Goal: Task Accomplishment & Management: Use online tool/utility

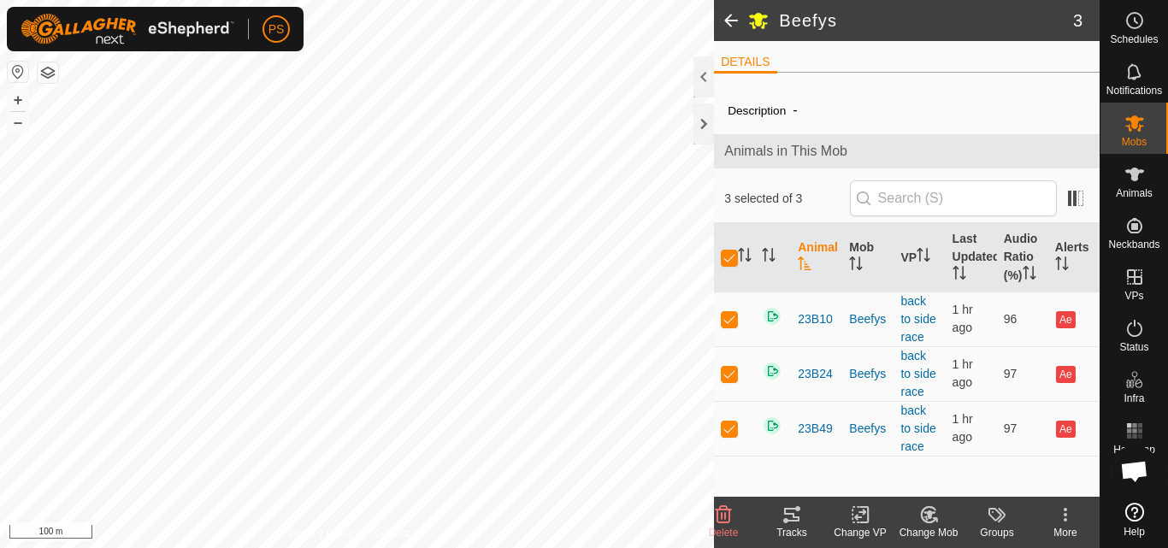
click at [731, 20] on span at bounding box center [731, 20] width 34 height 41
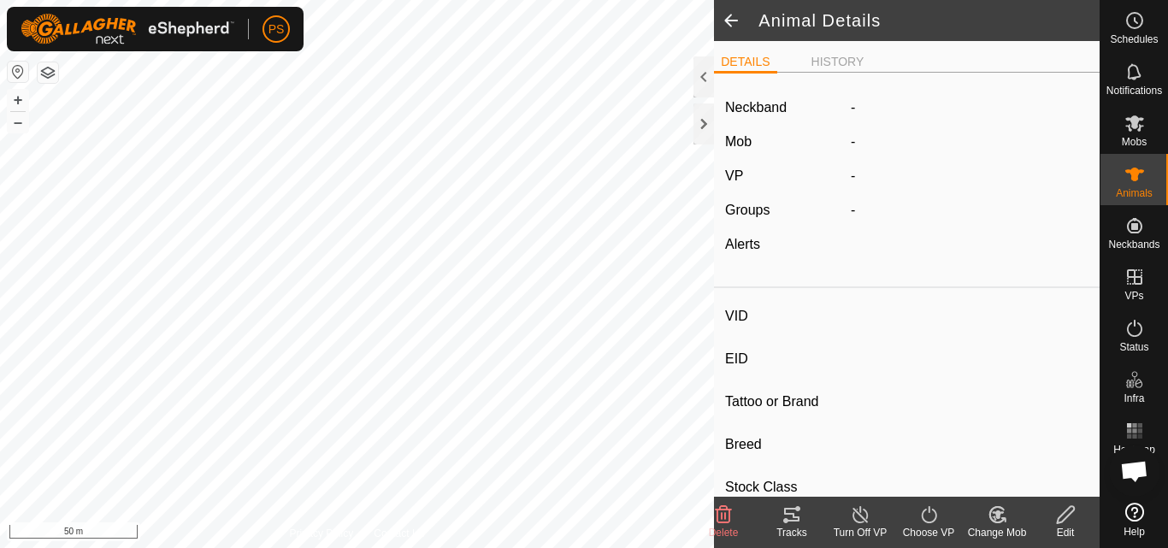
click at [734, 27] on span at bounding box center [731, 20] width 34 height 41
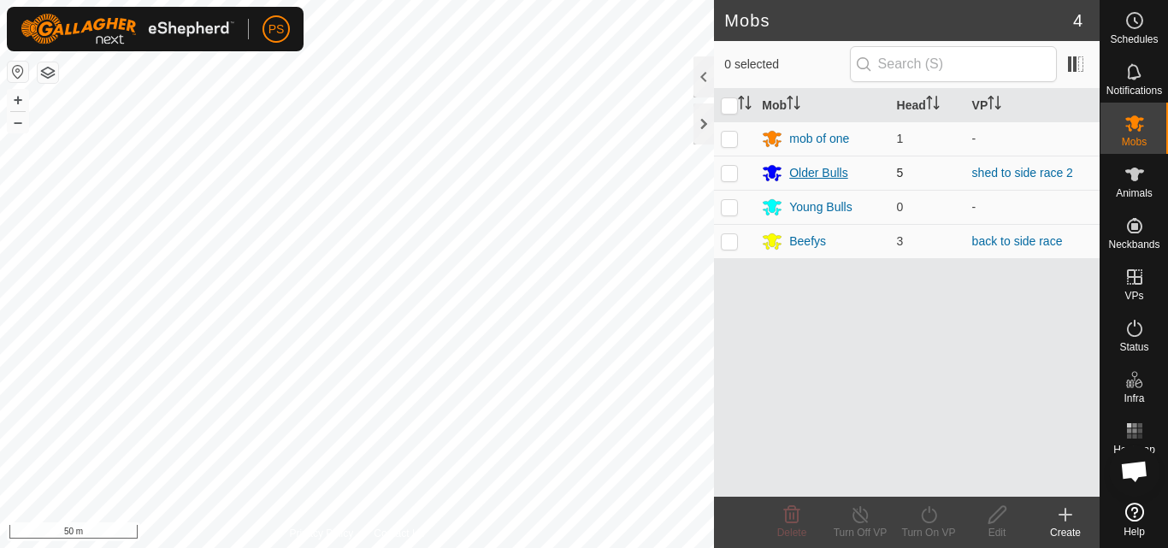
click at [820, 168] on div "Older Bulls" at bounding box center [818, 173] width 58 height 18
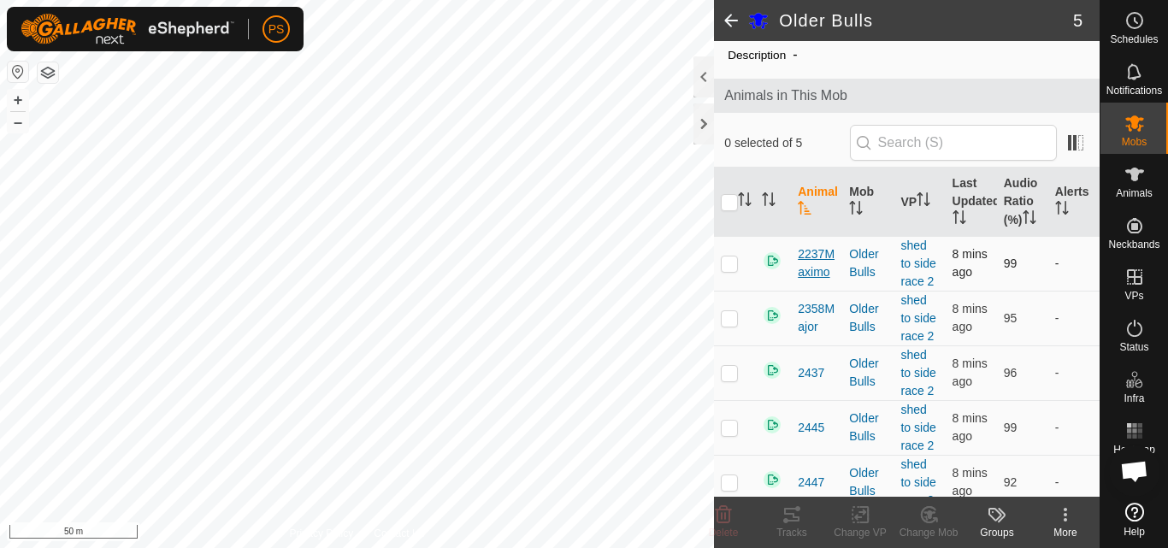
scroll to position [87, 0]
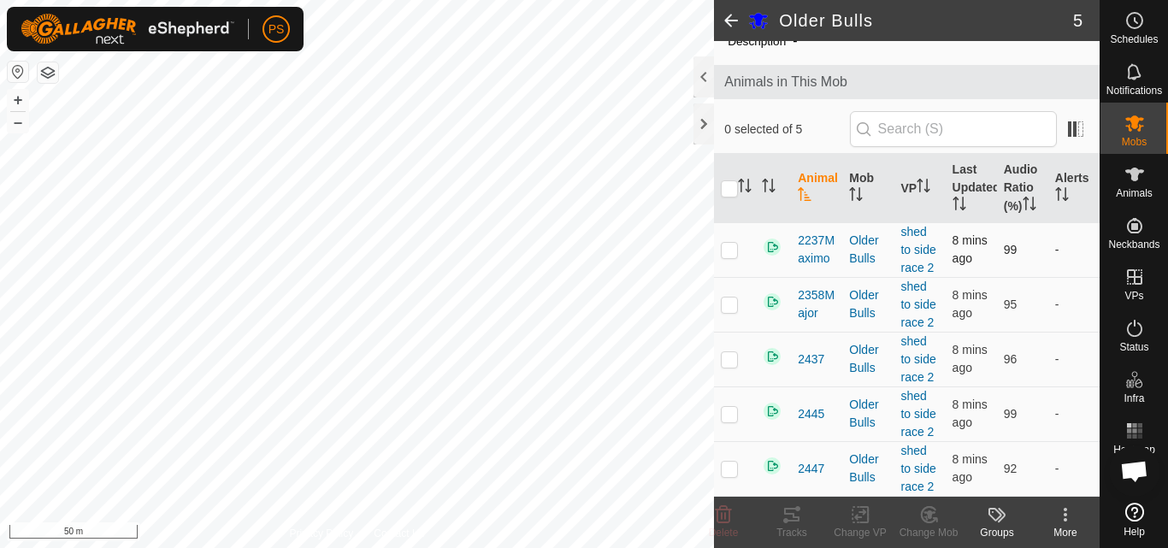
click at [731, 250] on p-checkbox at bounding box center [729, 250] width 17 height 14
checkbox input "true"
click at [797, 517] on icon at bounding box center [791, 515] width 15 height 14
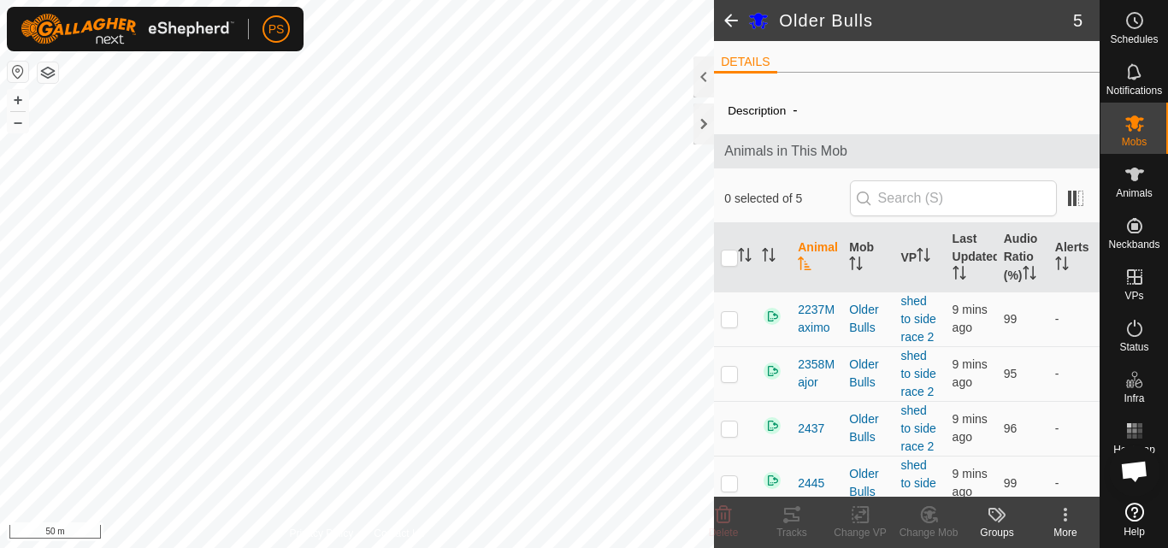
click at [730, 23] on span at bounding box center [731, 20] width 34 height 41
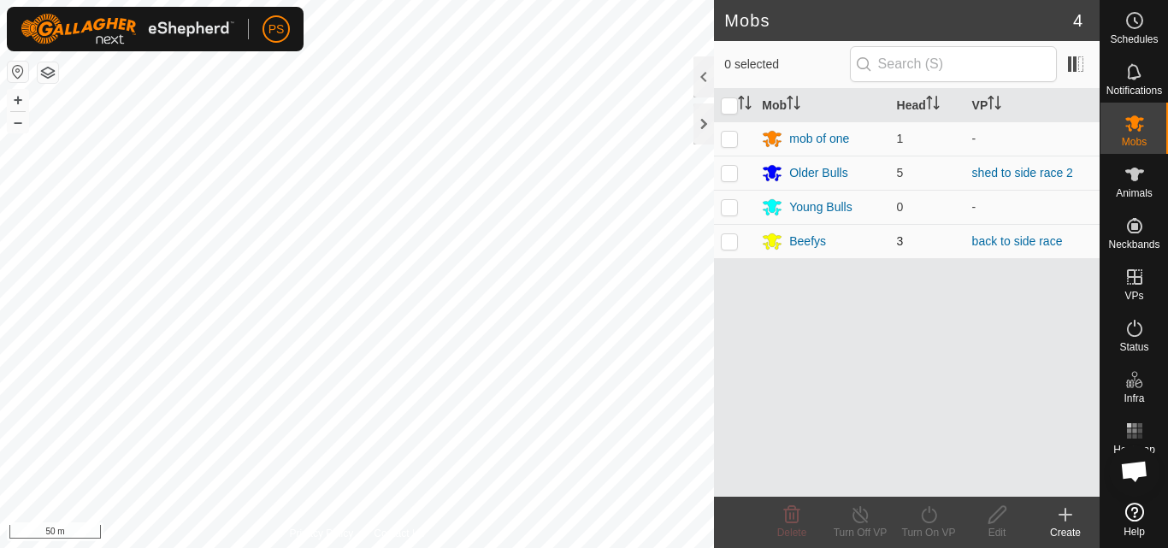
click at [729, 245] on p-checkbox at bounding box center [729, 241] width 17 height 14
checkbox input "false"
click at [807, 245] on div "Beefys" at bounding box center [807, 242] width 37 height 18
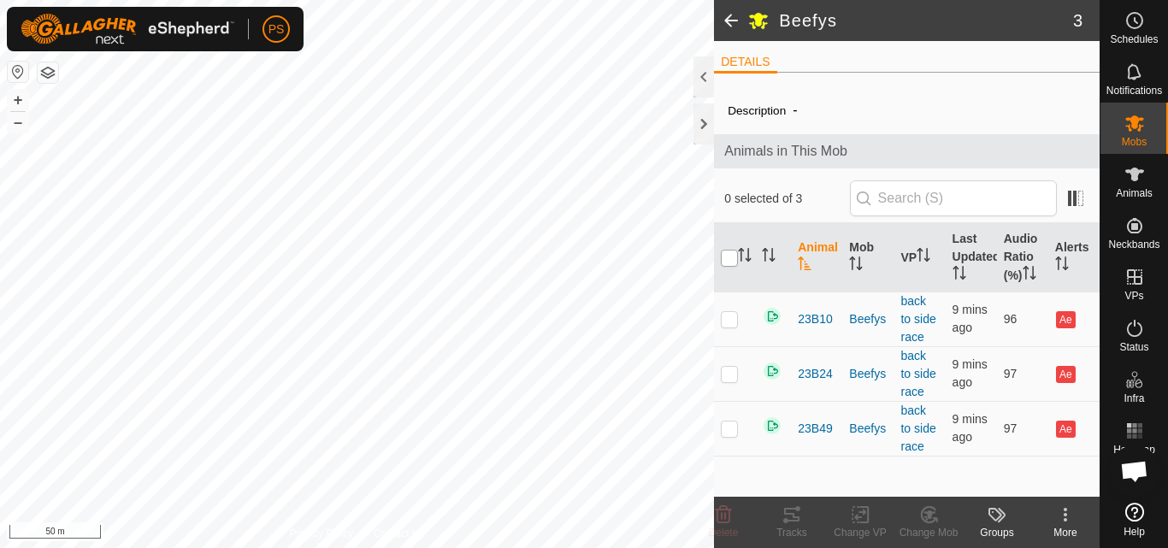
click at [731, 258] on input "checkbox" at bounding box center [729, 258] width 17 height 17
checkbox input "true"
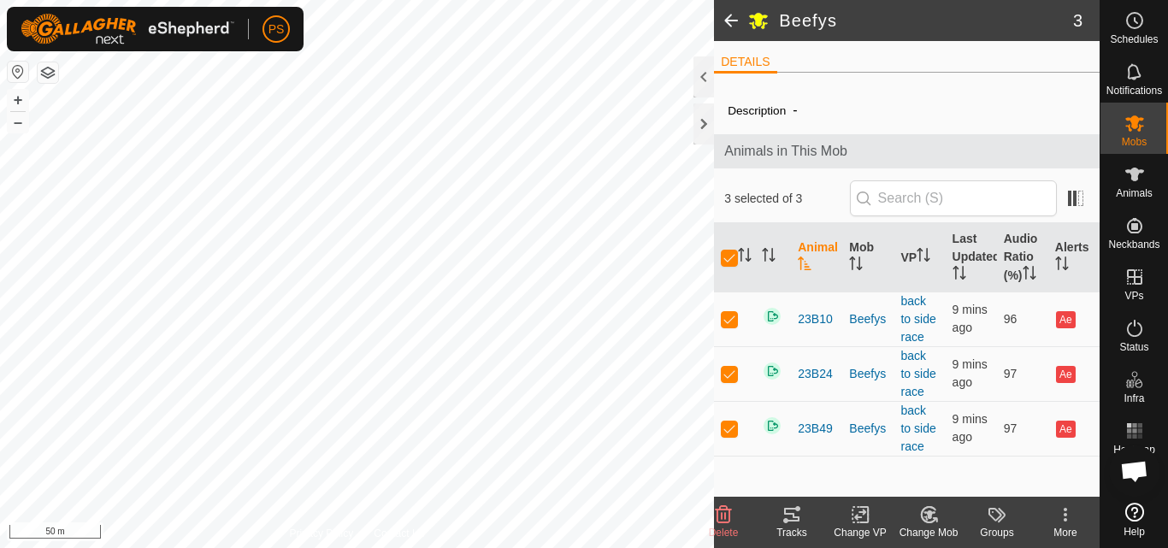
click at [795, 519] on icon at bounding box center [792, 515] width 21 height 21
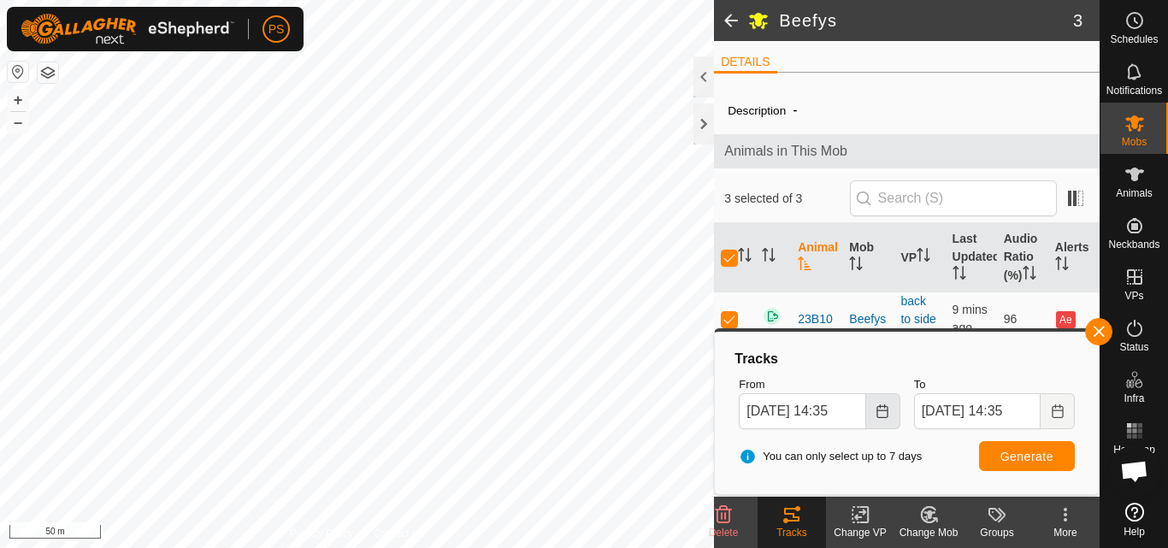
click at [884, 417] on icon "Choose Date" at bounding box center [882, 412] width 11 height 14
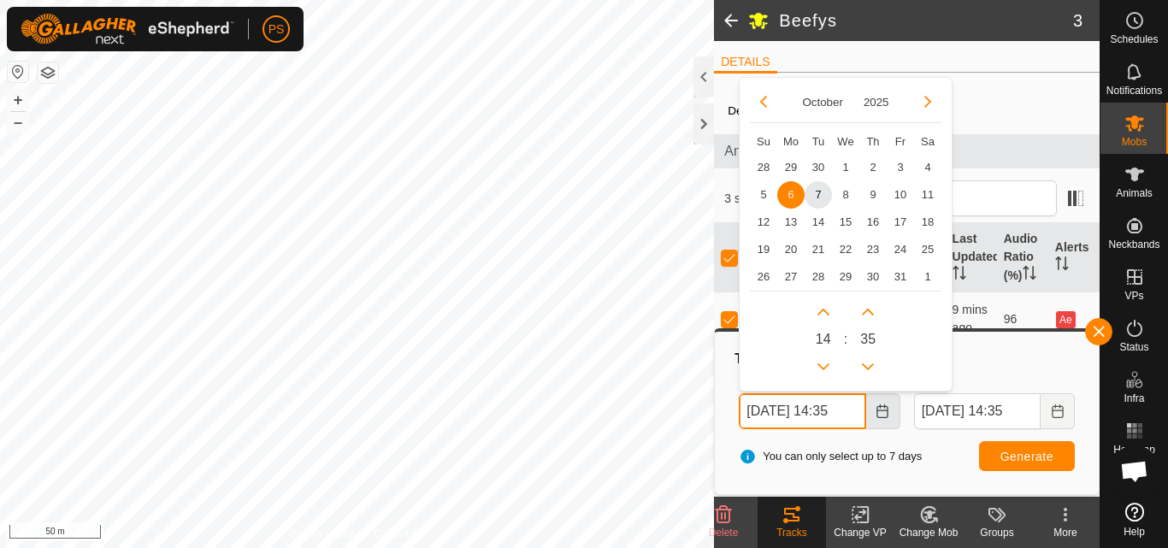
scroll to position [0, 5]
click at [822, 365] on button "Previous Hour" at bounding box center [823, 365] width 27 height 27
click at [817, 189] on span "7" at bounding box center [818, 193] width 27 height 27
type input "07 Oct, 2025 13:35"
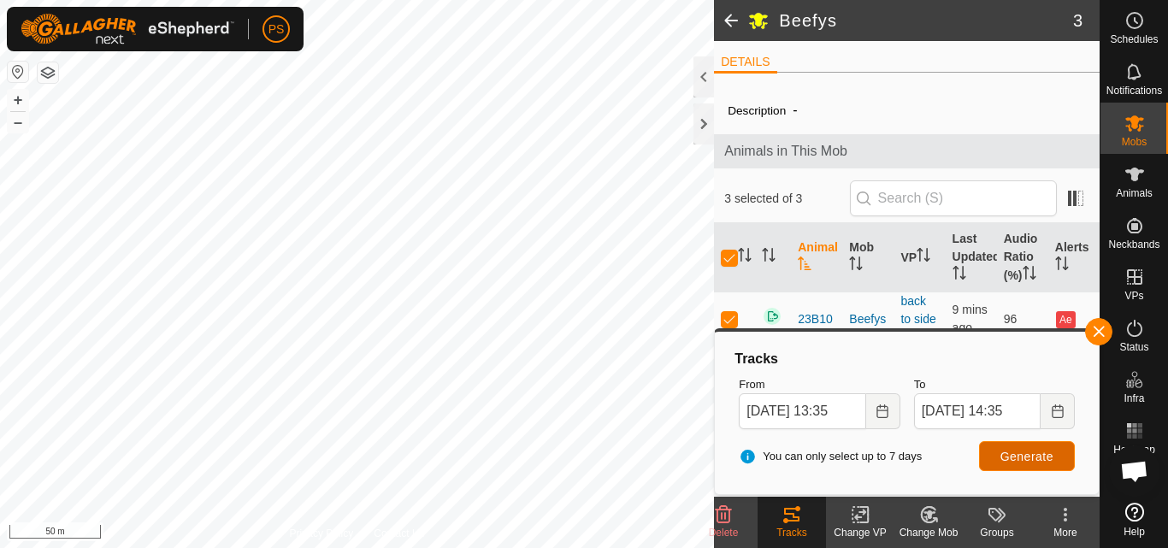
scroll to position [0, 0]
click at [1036, 458] on span "Generate" at bounding box center [1027, 457] width 53 height 14
click at [1098, 328] on button "button" at bounding box center [1098, 331] width 27 height 27
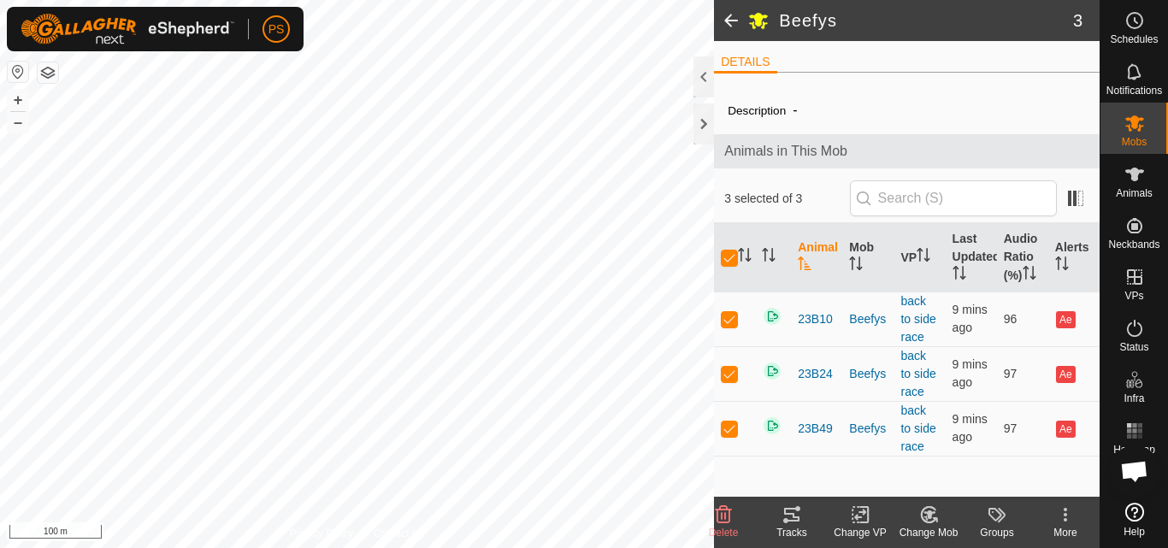
click at [737, 17] on span at bounding box center [731, 20] width 34 height 41
